Goal: Transaction & Acquisition: Purchase product/service

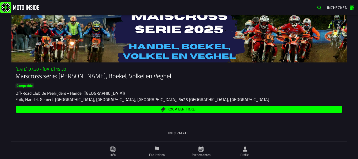
drag, startPoint x: 0, startPoint y: 0, endPoint x: 224, endPoint y: 132, distance: 260.0
click at [224, 132] on ion-segment-button "Informatie" at bounding box center [179, 133] width 336 height 18
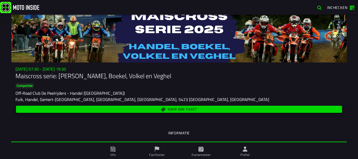
click at [176, 110] on span "Koop een ticket" at bounding box center [182, 109] width 29 height 3
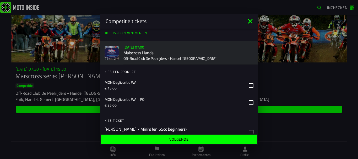
click at [249, 84] on icon at bounding box center [251, 85] width 5 height 5
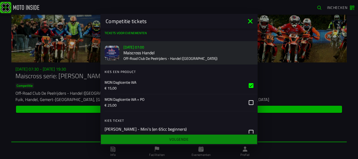
click at [248, 131] on div "button" at bounding box center [224, 132] width 67 height 13
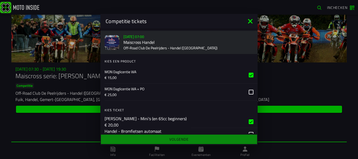
scroll to position [24, 0]
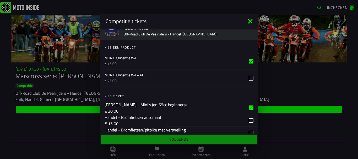
click at [246, 107] on div "button" at bounding box center [224, 108] width 67 height 13
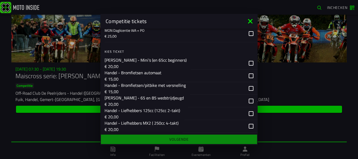
scroll to position [77, 0]
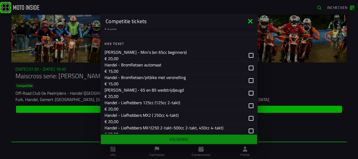
click at [246, 93] on div "button" at bounding box center [223, 93] width 70 height 13
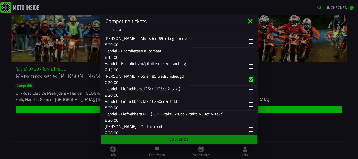
scroll to position [103, 0]
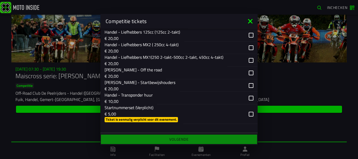
scroll to position [156, 0]
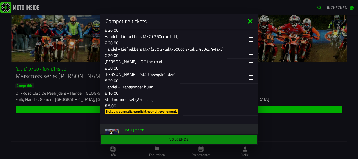
click at [0, 0] on slot "Ticket is eenmalig verplicht voor dit evenement." at bounding box center [0, 0] width 0 height 0
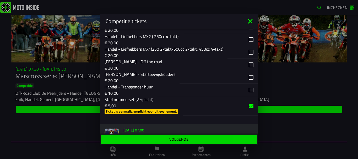
click at [0, 0] on slot "Volgende" at bounding box center [0, 0] width 0 height 0
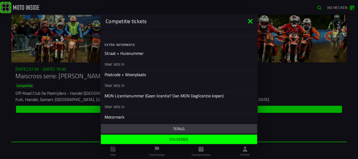
scroll to position [159, 0]
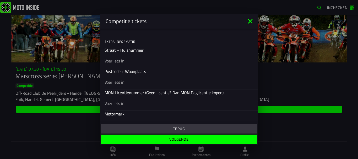
click at [113, 62] on input "text" at bounding box center [179, 61] width 149 height 6
type input "Elde 8"
type input "5481 XV Schijndel"
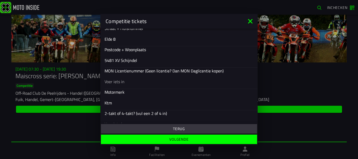
scroll to position [190, 0]
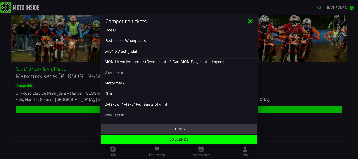
type input "Ktm"
click at [129, 71] on input "text" at bounding box center [179, 72] width 149 height 6
type input "1"
click at [110, 113] on input "text" at bounding box center [179, 115] width 149 height 6
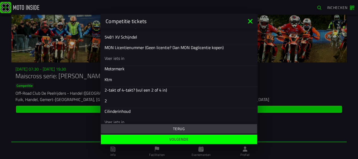
scroll to position [216, 0]
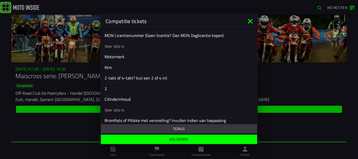
type input "2"
click at [111, 110] on input "text" at bounding box center [179, 110] width 149 height 6
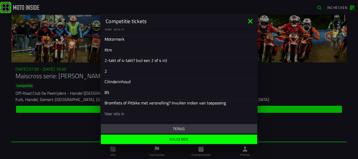
type input "85"
click at [0, 0] on slot "Volgende" at bounding box center [0, 0] width 0 height 0
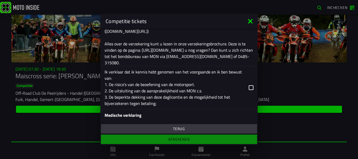
click at [252, 22] on icon at bounding box center [250, 21] width 4 height 4
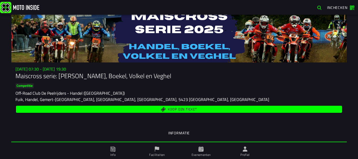
click at [168, 111] on span "Koop een ticket" at bounding box center [182, 109] width 29 height 3
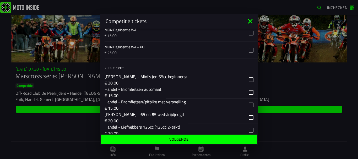
scroll to position [79, 0]
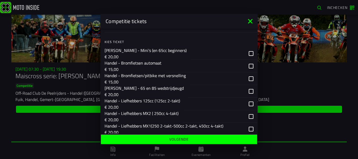
click at [247, 92] on div "button" at bounding box center [223, 91] width 70 height 13
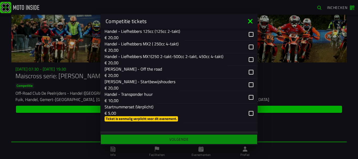
scroll to position [157, 0]
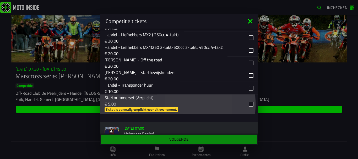
click at [247, 104] on div "button" at bounding box center [220, 103] width 75 height 19
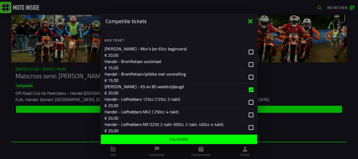
scroll to position [0, 0]
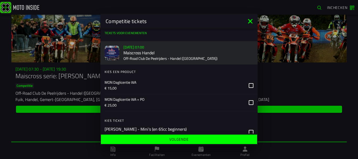
click at [249, 86] on icon at bounding box center [251, 85] width 5 height 5
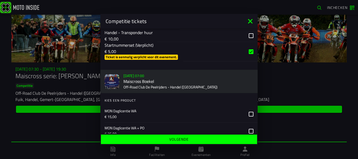
scroll to position [236, 0]
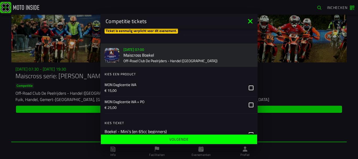
click at [249, 87] on icon at bounding box center [251, 88] width 5 height 5
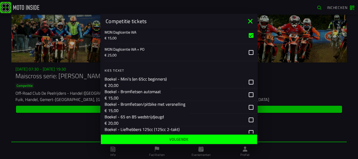
scroll to position [315, 0]
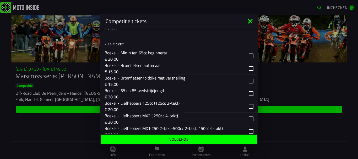
click at [246, 93] on div "button" at bounding box center [213, 93] width 90 height 13
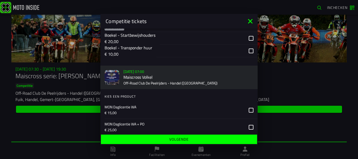
scroll to position [446, 0]
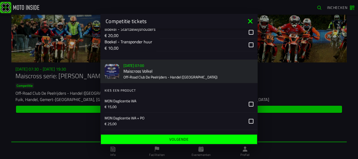
click at [249, 104] on icon at bounding box center [251, 104] width 5 height 5
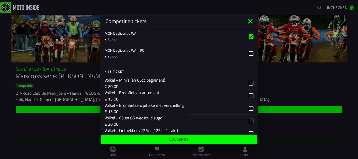
scroll to position [525, 0]
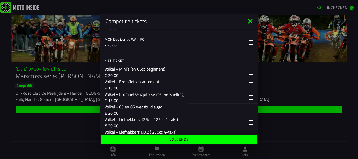
click at [247, 110] on div "button" at bounding box center [212, 110] width 91 height 13
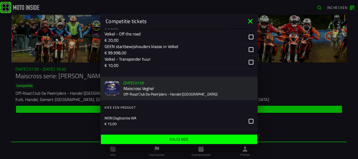
scroll to position [656, 0]
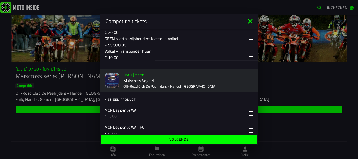
click at [249, 113] on icon at bounding box center [251, 113] width 5 height 5
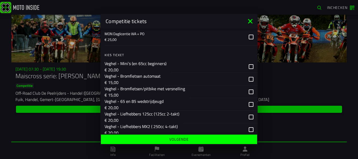
scroll to position [761, 0]
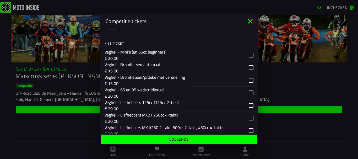
click at [245, 93] on div "button" at bounding box center [213, 93] width 90 height 13
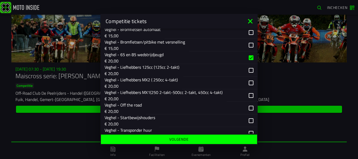
scroll to position [812, 0]
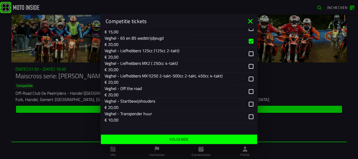
click at [0, 0] on slot "Volgende" at bounding box center [0, 0] width 0 height 0
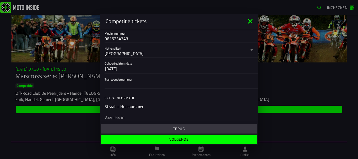
scroll to position [129, 0]
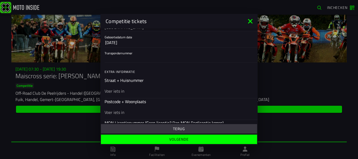
click at [120, 92] on input "text" at bounding box center [179, 91] width 149 height 6
type input "Elde 8"
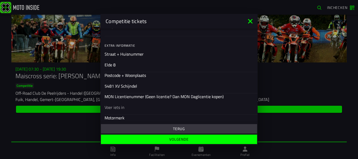
scroll to position [181, 0]
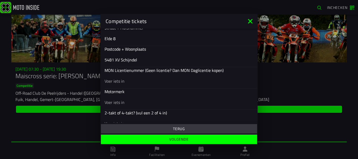
type input "5481 XV Schijndel"
click at [118, 104] on input "text" at bounding box center [179, 102] width 149 height 6
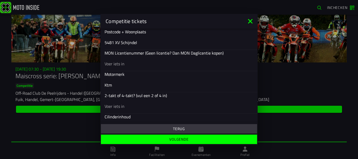
scroll to position [207, 0]
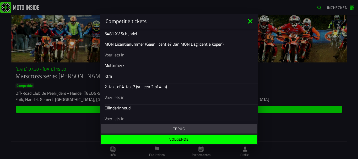
type input "Ktm"
click at [125, 98] on input "text" at bounding box center [179, 97] width 149 height 6
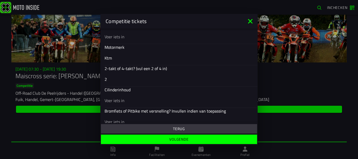
scroll to position [233, 0]
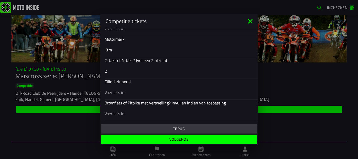
type input "2"
click at [126, 91] on input "text" at bounding box center [179, 92] width 149 height 6
type input "85"
click at [0, 0] on slot "Volgende" at bounding box center [0, 0] width 0 height 0
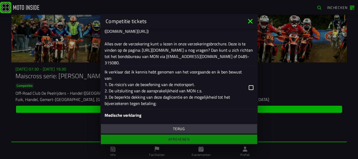
click at [249, 89] on icon at bounding box center [251, 87] width 5 height 5
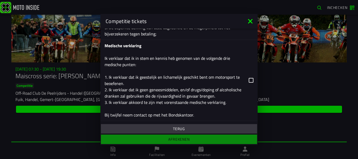
scroll to position [312, 0]
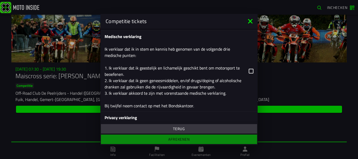
click at [249, 70] on icon at bounding box center [251, 71] width 5 height 5
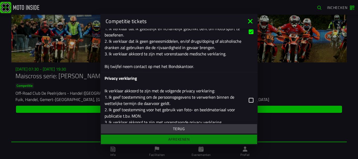
scroll to position [359, 0]
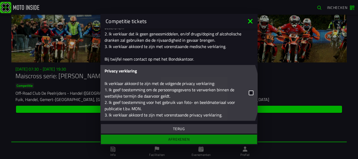
click at [249, 92] on icon at bounding box center [251, 93] width 5 height 5
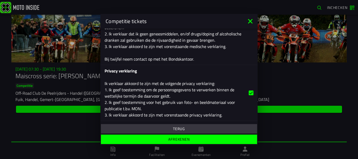
click at [0, 0] on slot "Afrekenen" at bounding box center [0, 0] width 0 height 0
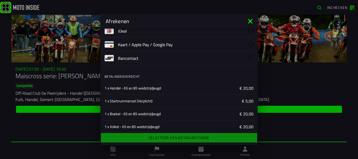
scroll to position [0, 0]
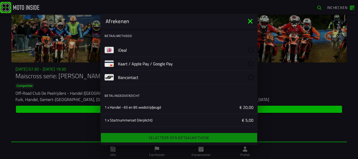
click at [0, 0] on slot "iDeal" at bounding box center [0, 0] width 0 height 0
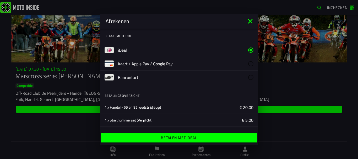
click at [189, 139] on ion-label "Betalen met iDeal" at bounding box center [179, 138] width 36 height 4
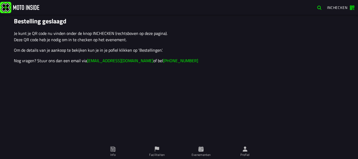
click at [336, 7] on span "Inchecken" at bounding box center [337, 8] width 20 height 6
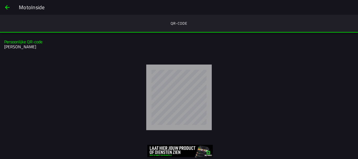
scroll to position [7, 0]
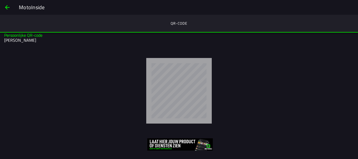
click at [8, 8] on span "back" at bounding box center [7, 7] width 6 height 13
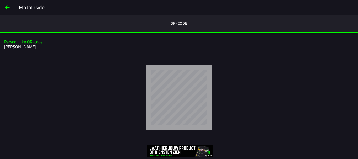
click at [10, 7] on span "back" at bounding box center [7, 7] width 6 height 13
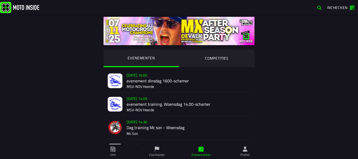
scroll to position [26, 0]
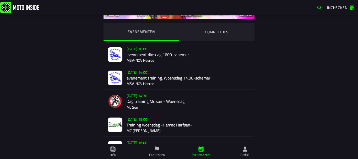
click at [240, 151] on span "Profiel" at bounding box center [245, 151] width 38 height 15
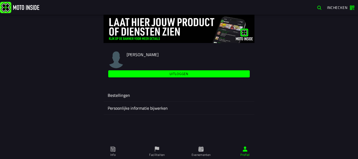
click at [127, 96] on ion-label "Bestellingen" at bounding box center [179, 95] width 143 height 6
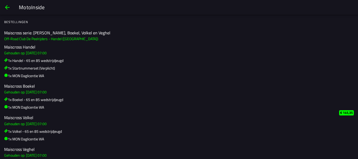
click at [6, 8] on span "back" at bounding box center [7, 7] width 6 height 13
